Goal: Transaction & Acquisition: Purchase product/service

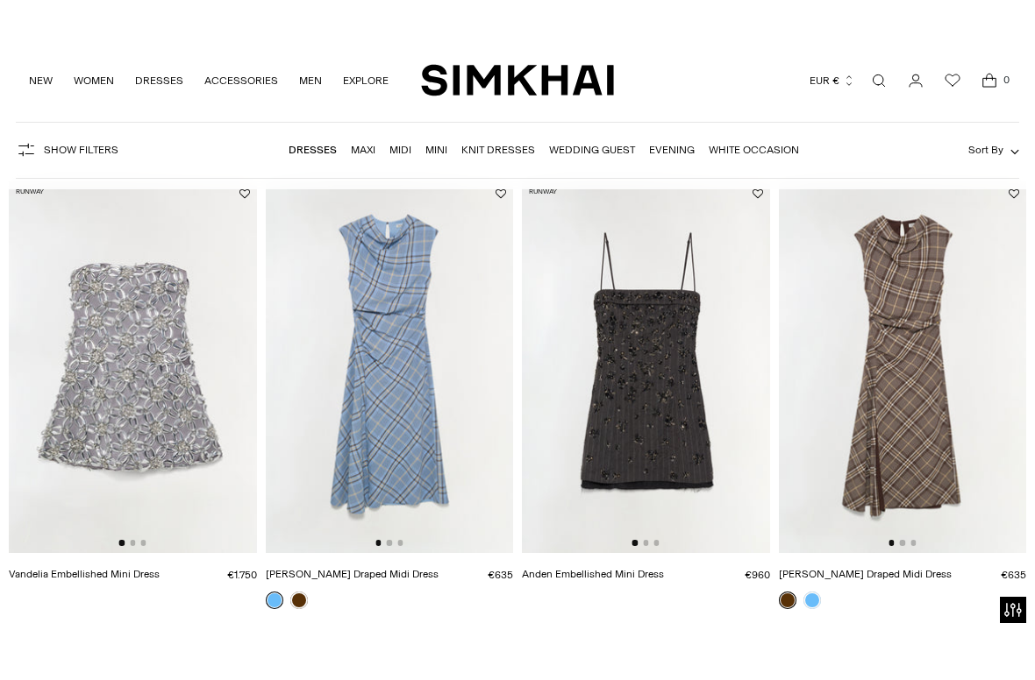
scroll to position [137, 0]
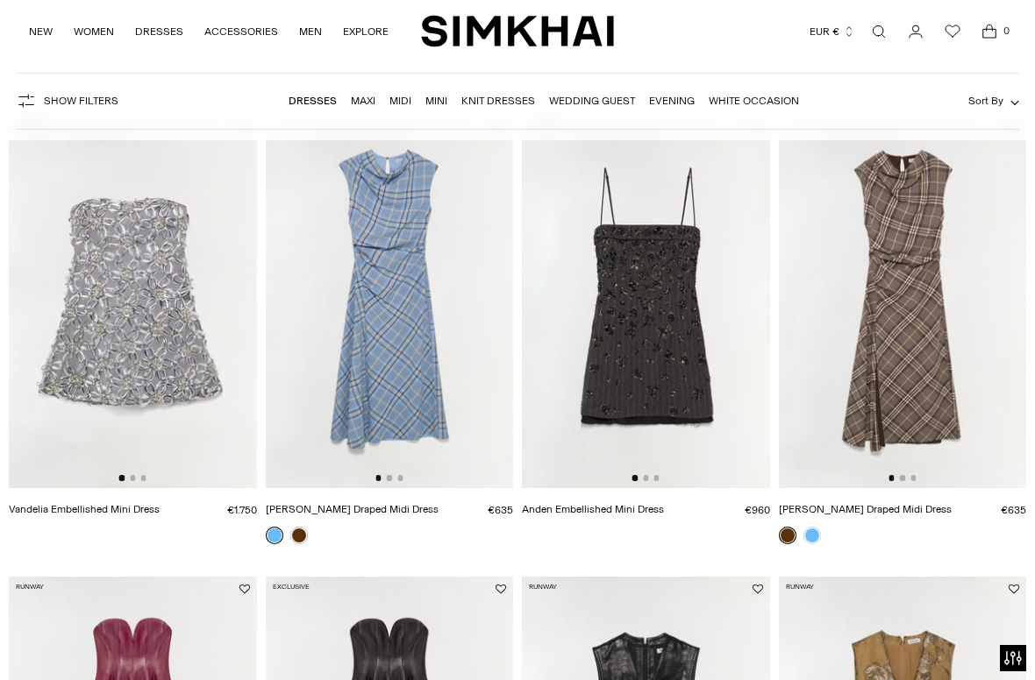
click at [716, 386] on img at bounding box center [646, 303] width 248 height 372
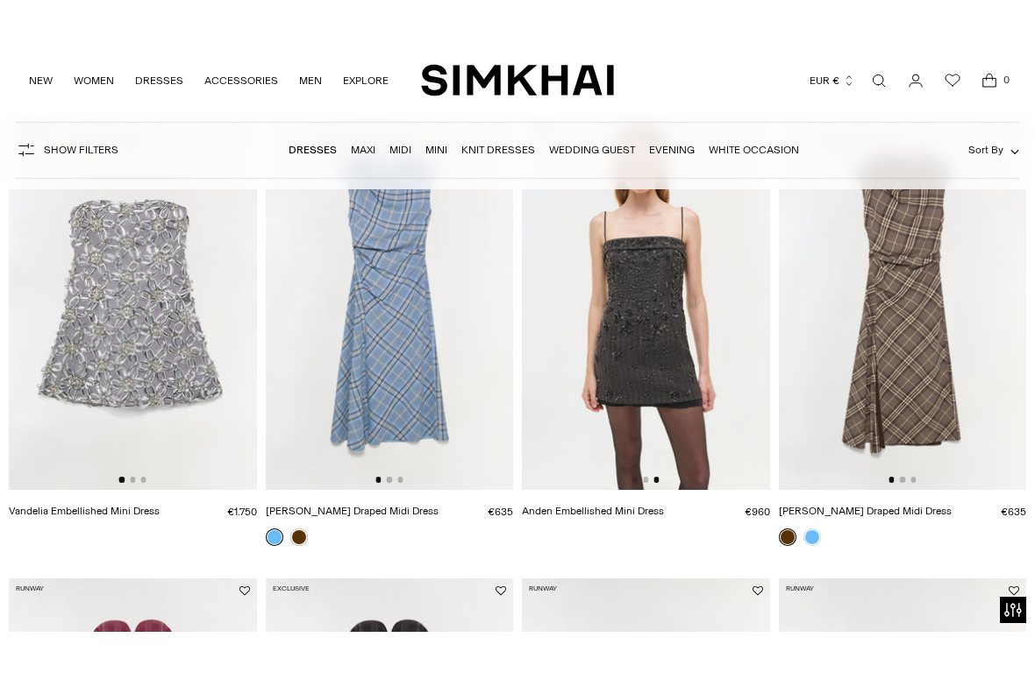
scroll to position [196, 0]
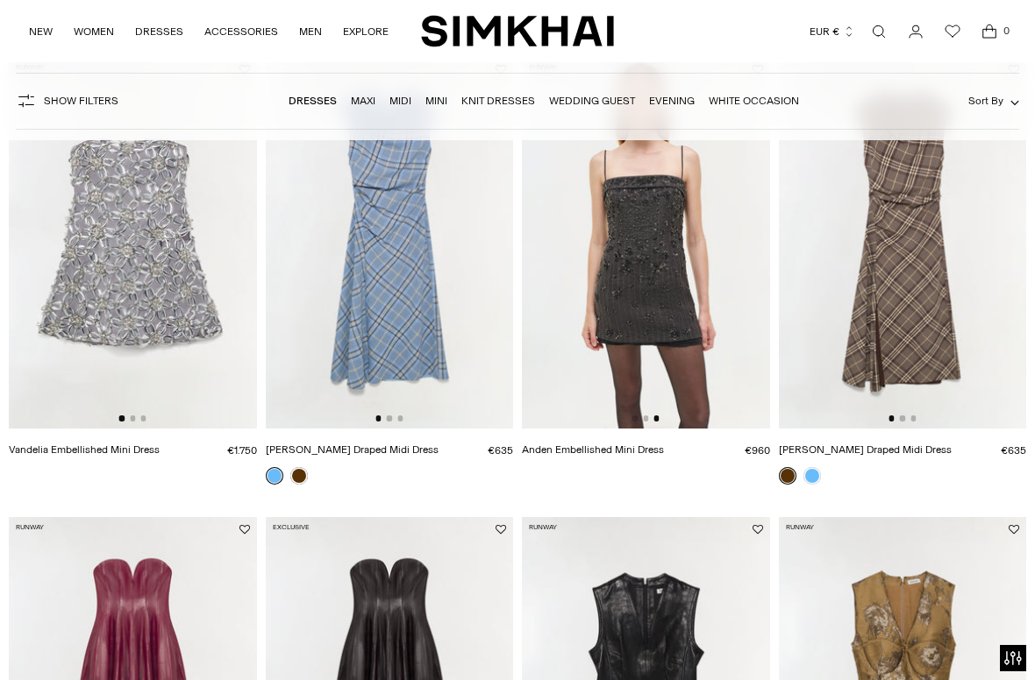
click at [94, 329] on img at bounding box center [133, 243] width 248 height 372
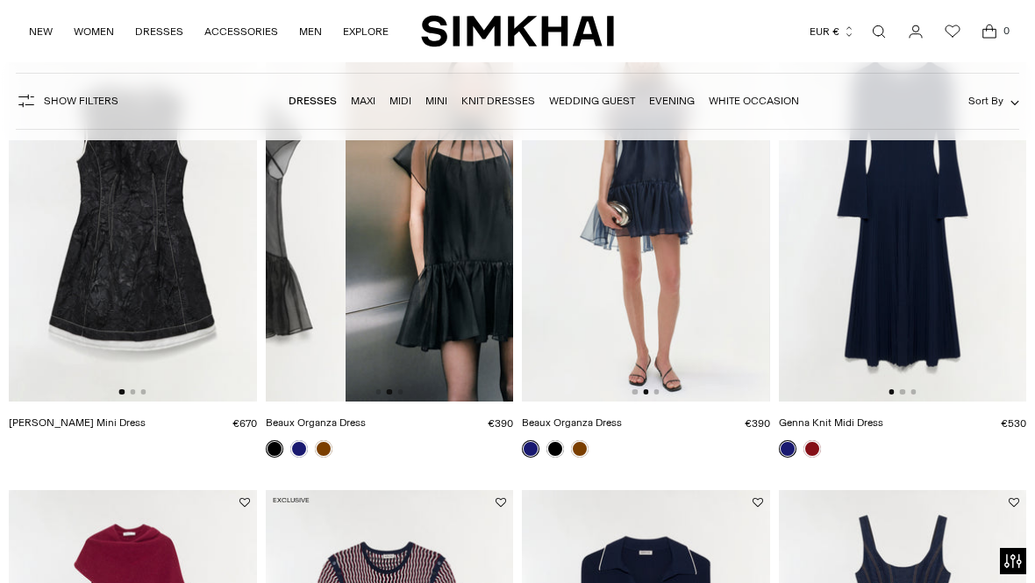
scroll to position [2938, 0]
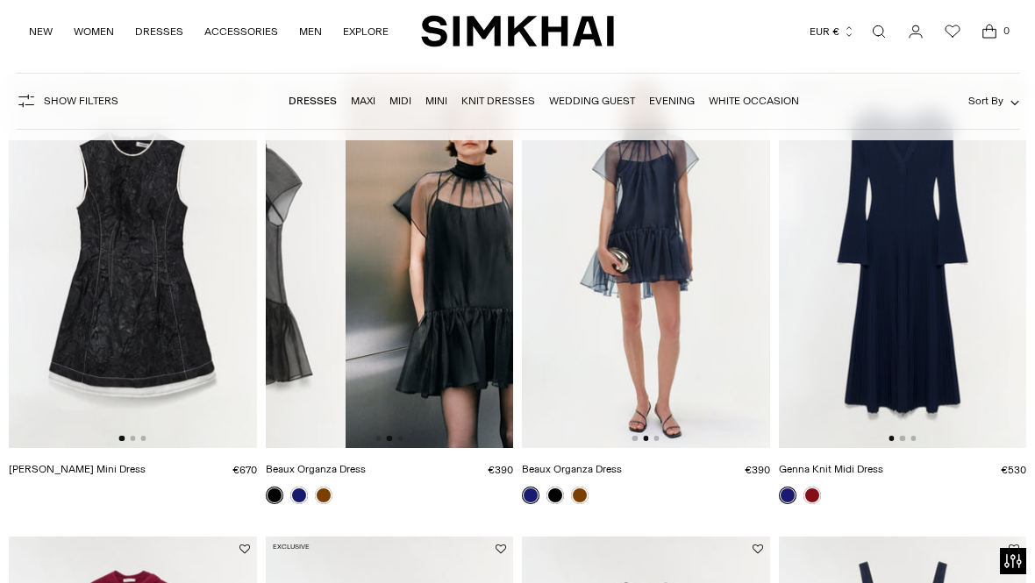
click at [694, 246] on img at bounding box center [646, 262] width 248 height 372
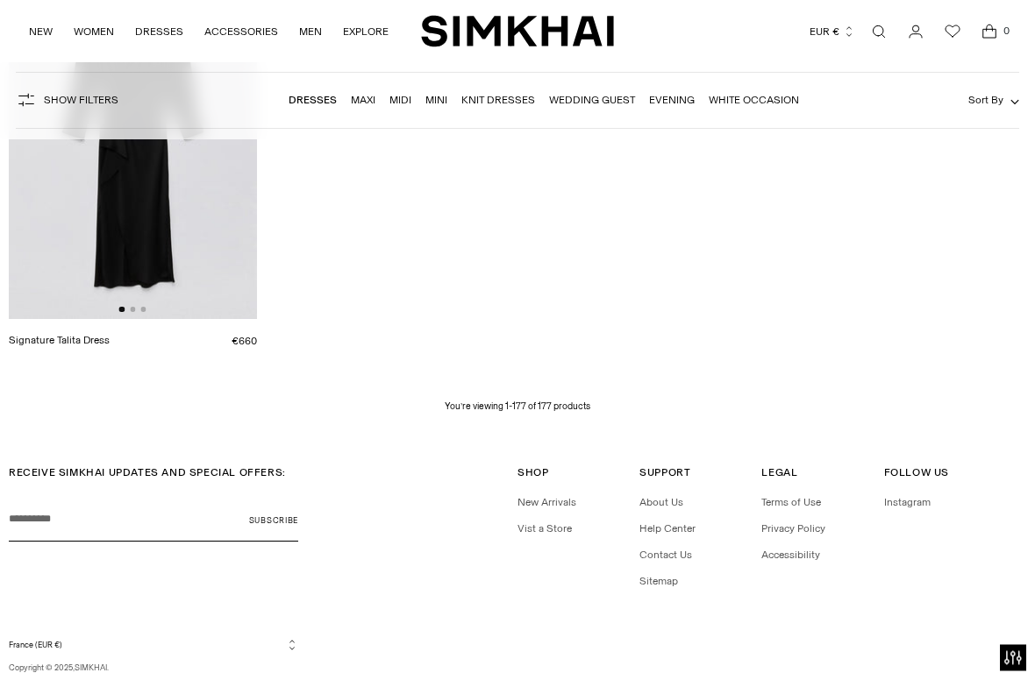
scroll to position [20566, 0]
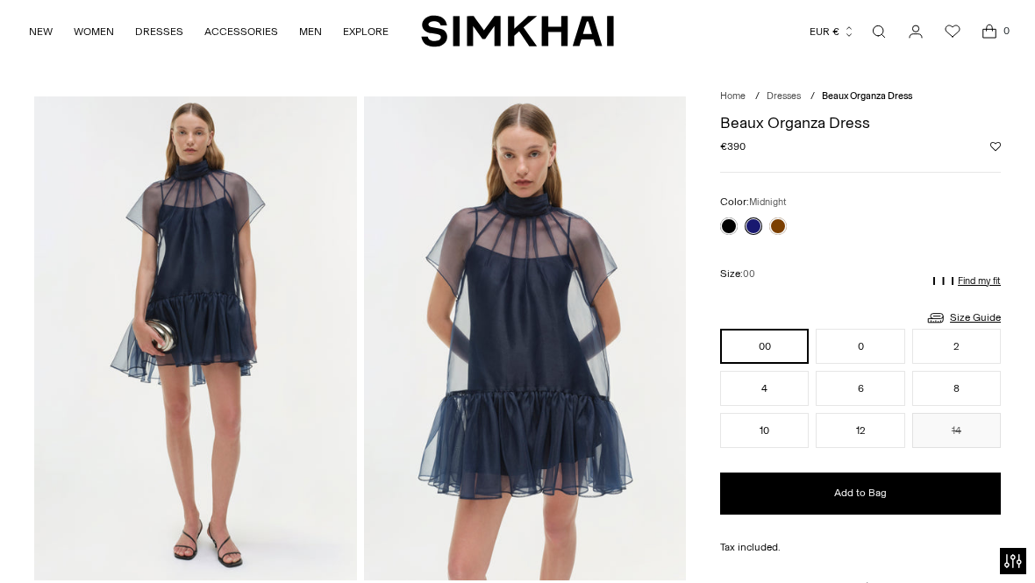
scroll to position [30, 0]
